Goal: Task Accomplishment & Management: Manage account settings

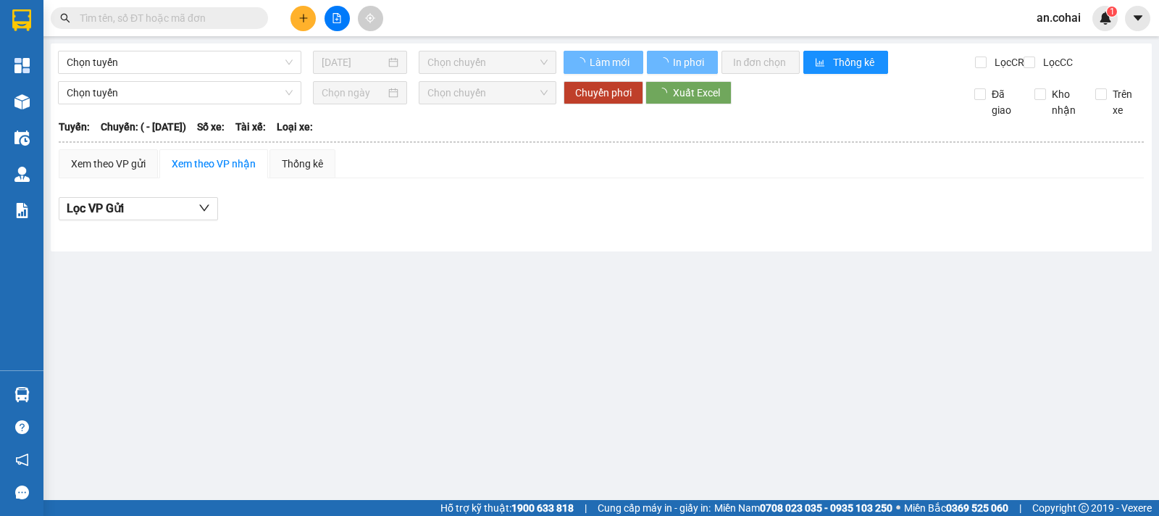
type input "[DATE]"
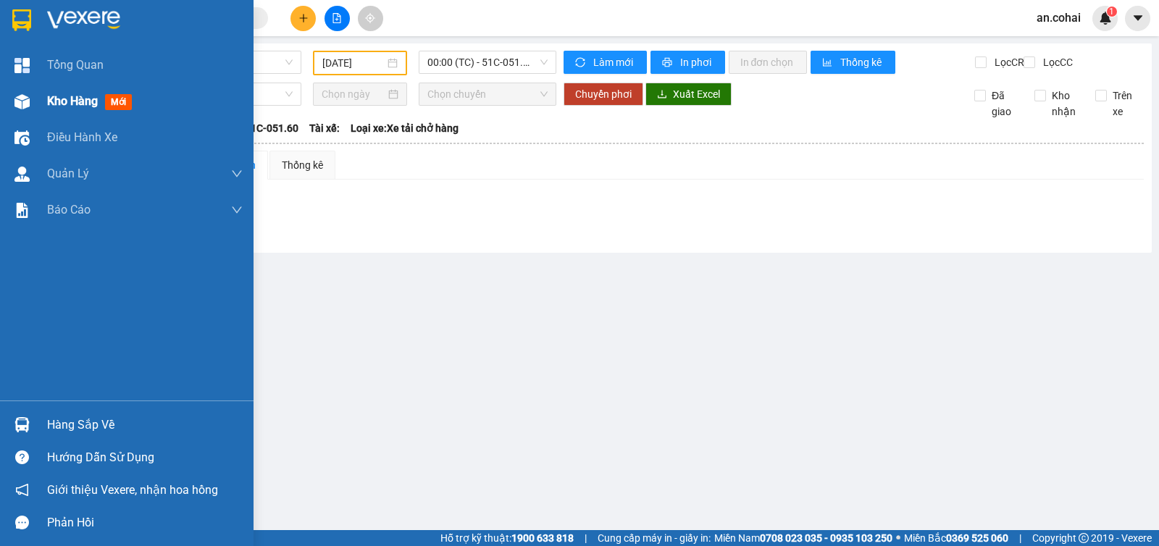
click at [34, 102] on div "Kho hàng mới" at bounding box center [127, 101] width 254 height 36
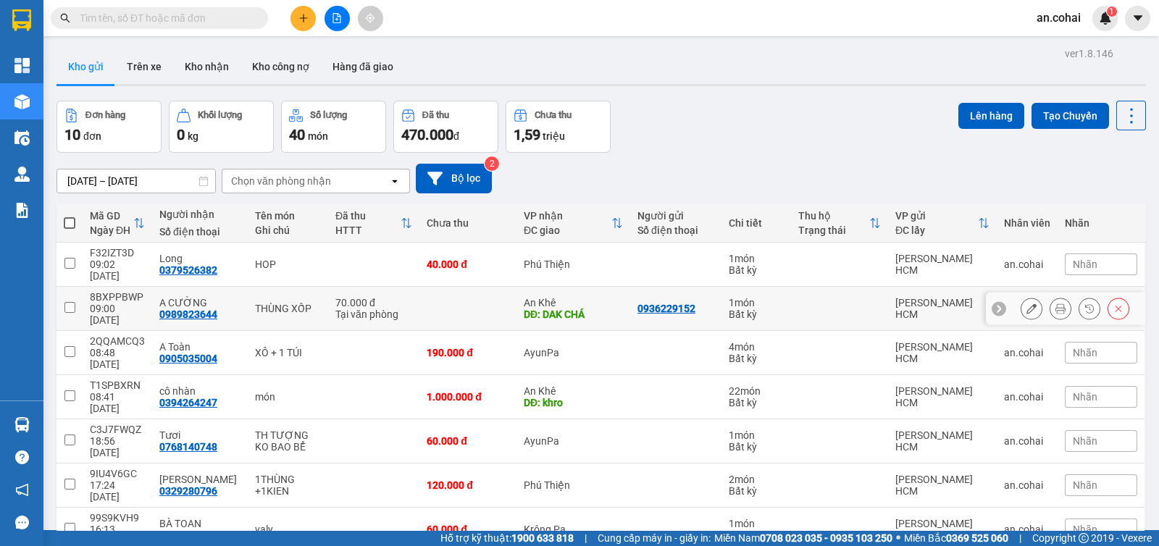
click at [1027, 304] on icon at bounding box center [1032, 309] width 10 height 10
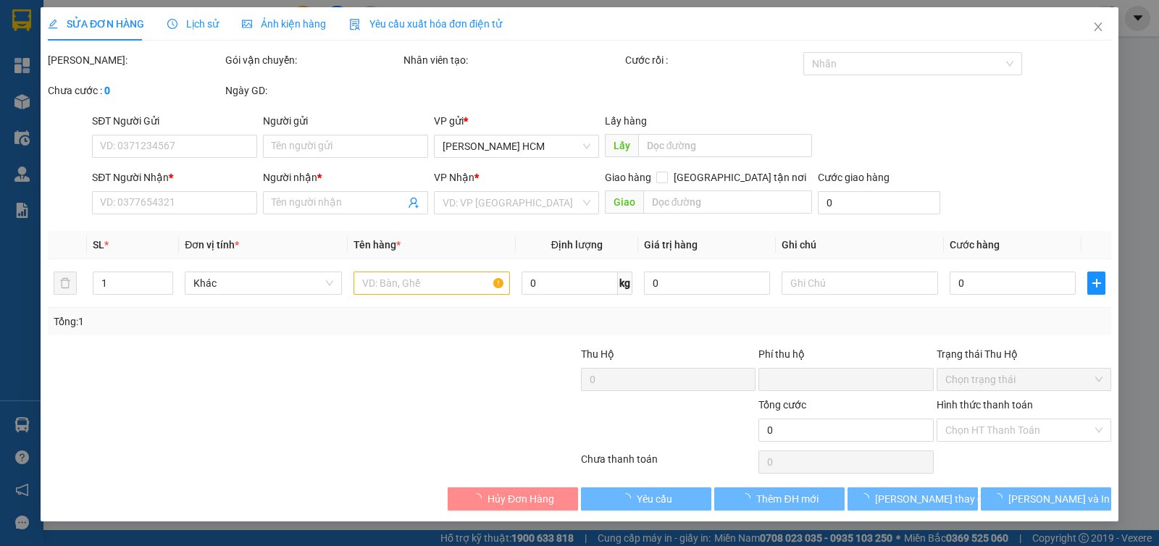
type input "0936229152"
type input "0989823644"
type input "A CƯỜNG"
type input "DAK CHÁ"
type input "0"
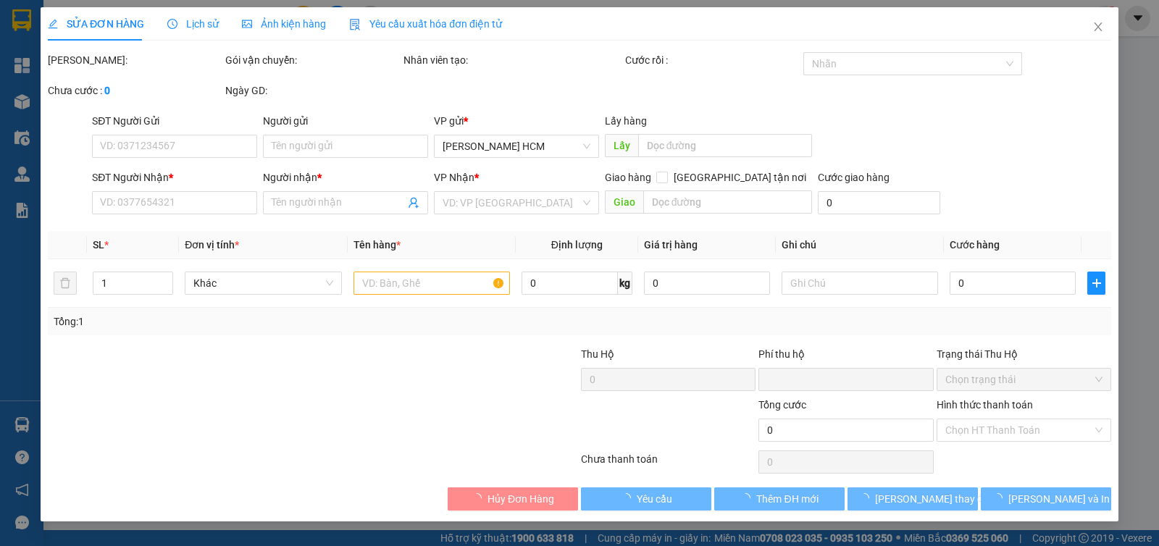
type input "70.000"
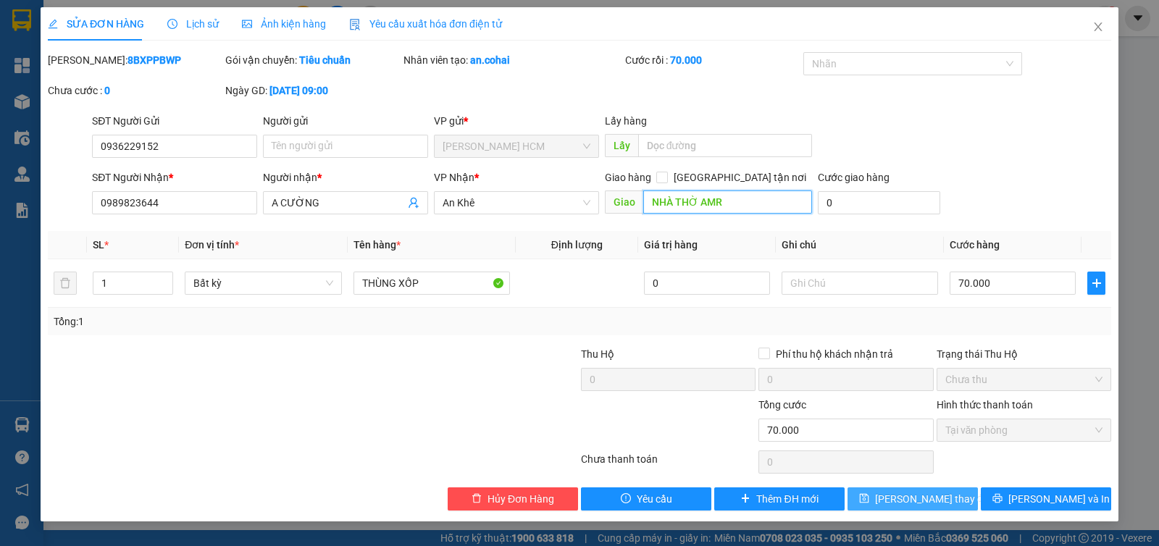
type input "NHÀ THỜ AMR"
click at [866, 493] on button "Lưu thay đổi" at bounding box center [913, 499] width 130 height 23
